Goal: Task Accomplishment & Management: Manage account settings

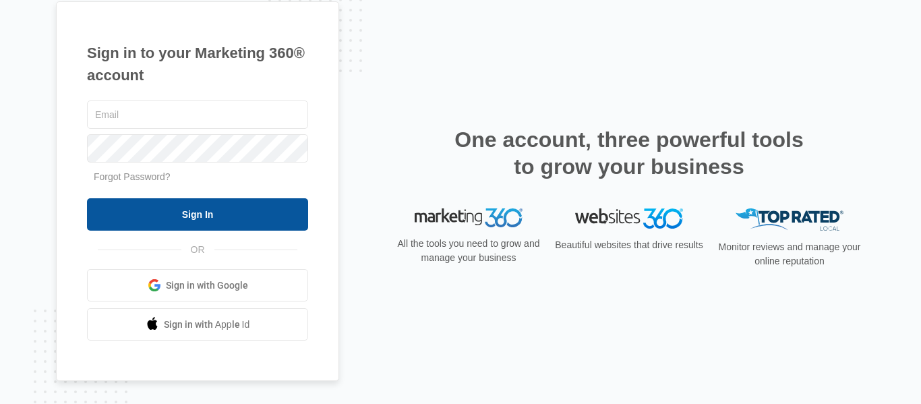
type input "[PERSON_NAME][EMAIL_ADDRESS][DOMAIN_NAME]"
click at [204, 212] on input "Sign In" at bounding box center [197, 214] width 221 height 32
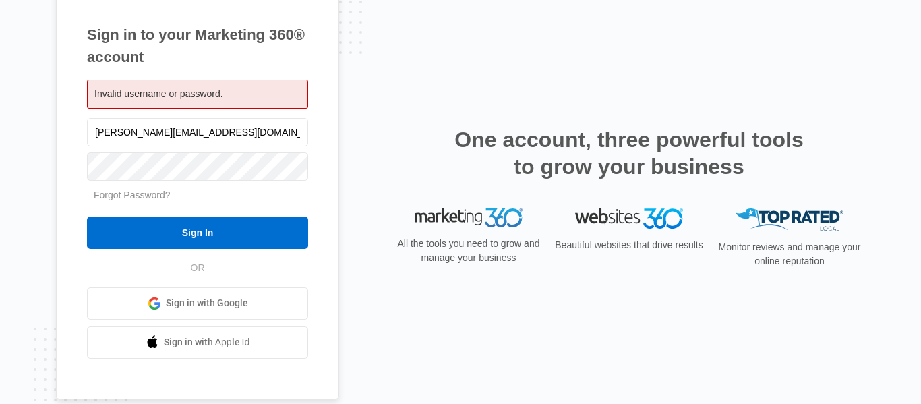
drag, startPoint x: 876, startPoint y: 42, endPoint x: 756, endPoint y: 75, distance: 125.1
click at [0, 403] on nordpass-portal at bounding box center [0, 404] width 0 height 0
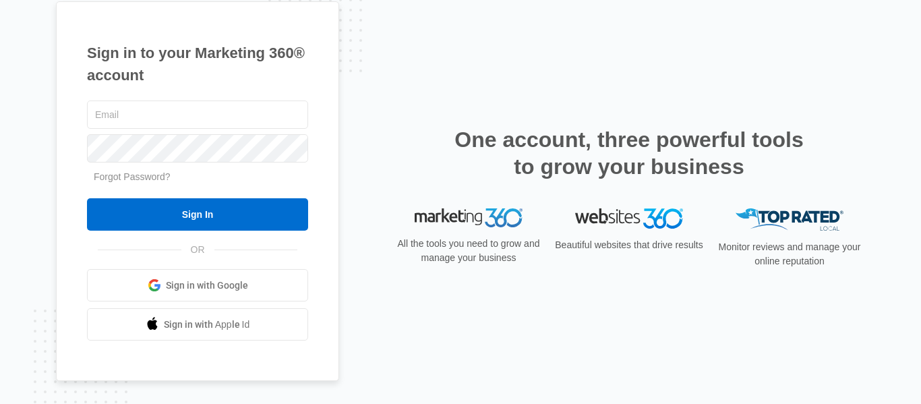
type input "[PERSON_NAME][EMAIL_ADDRESS][DOMAIN_NAME]"
click at [0, 403] on nordpass-portal at bounding box center [0, 404] width 0 height 0
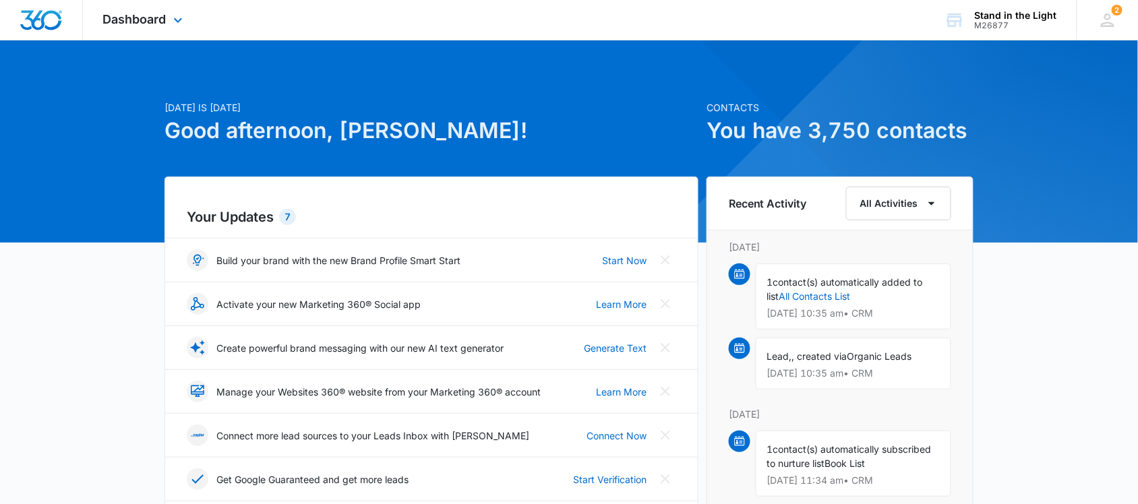
click at [169, 12] on div "Dashboard Apps Reputation Websites Forms CRM Email Social Shop POS Content Ads …" at bounding box center [144, 20] width 123 height 40
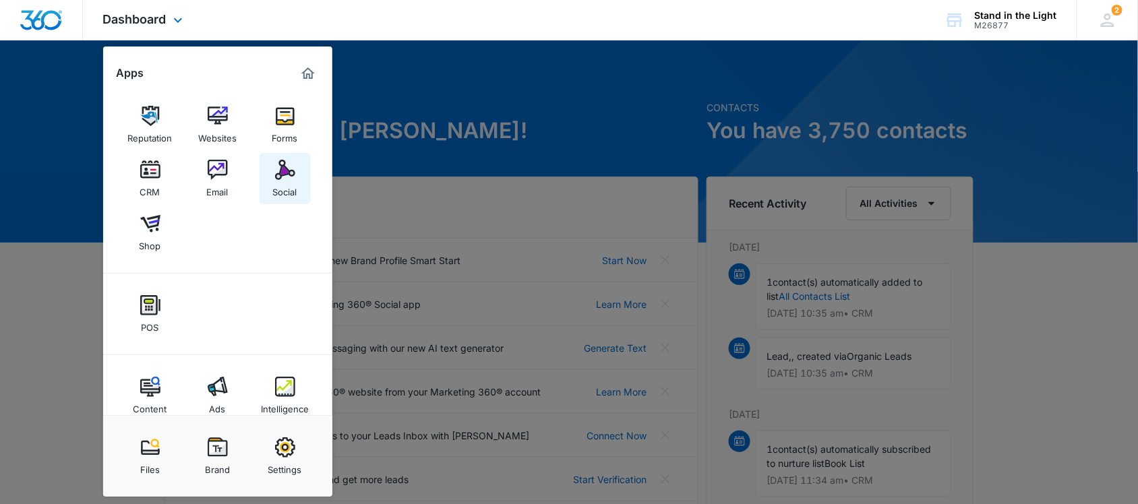
click at [288, 175] on img at bounding box center [285, 170] width 20 height 20
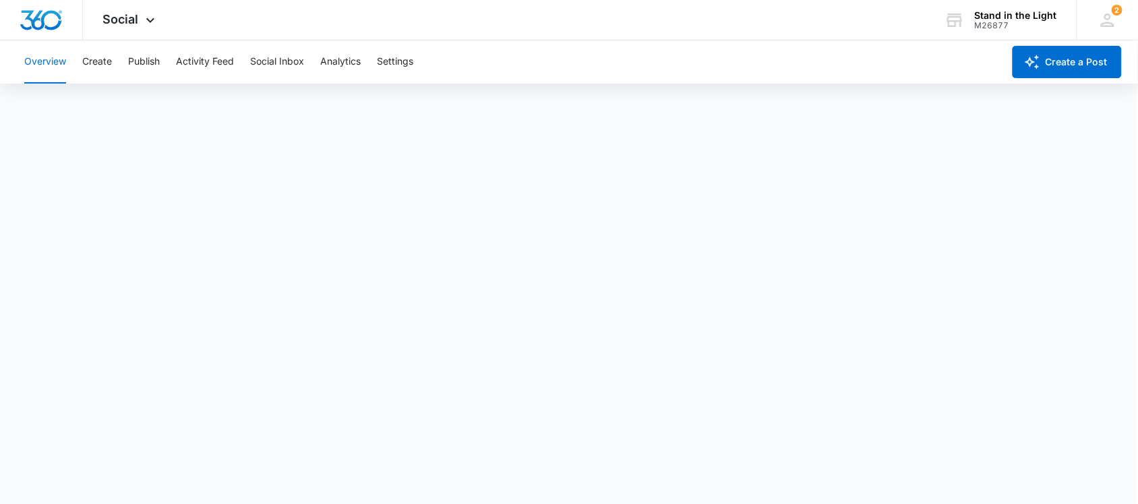
scroll to position [4, 0]
click at [180, 63] on button "Activity Feed" at bounding box center [205, 61] width 58 height 43
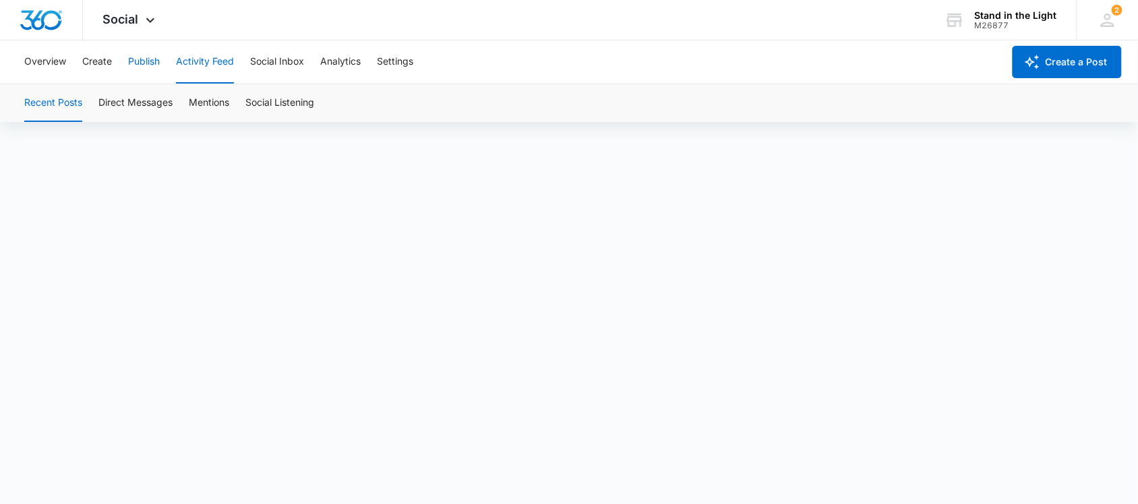
click at [139, 61] on button "Publish" at bounding box center [144, 61] width 32 height 43
click at [51, 59] on button "Overview" at bounding box center [45, 61] width 42 height 43
